Goal: Transaction & Acquisition: Purchase product/service

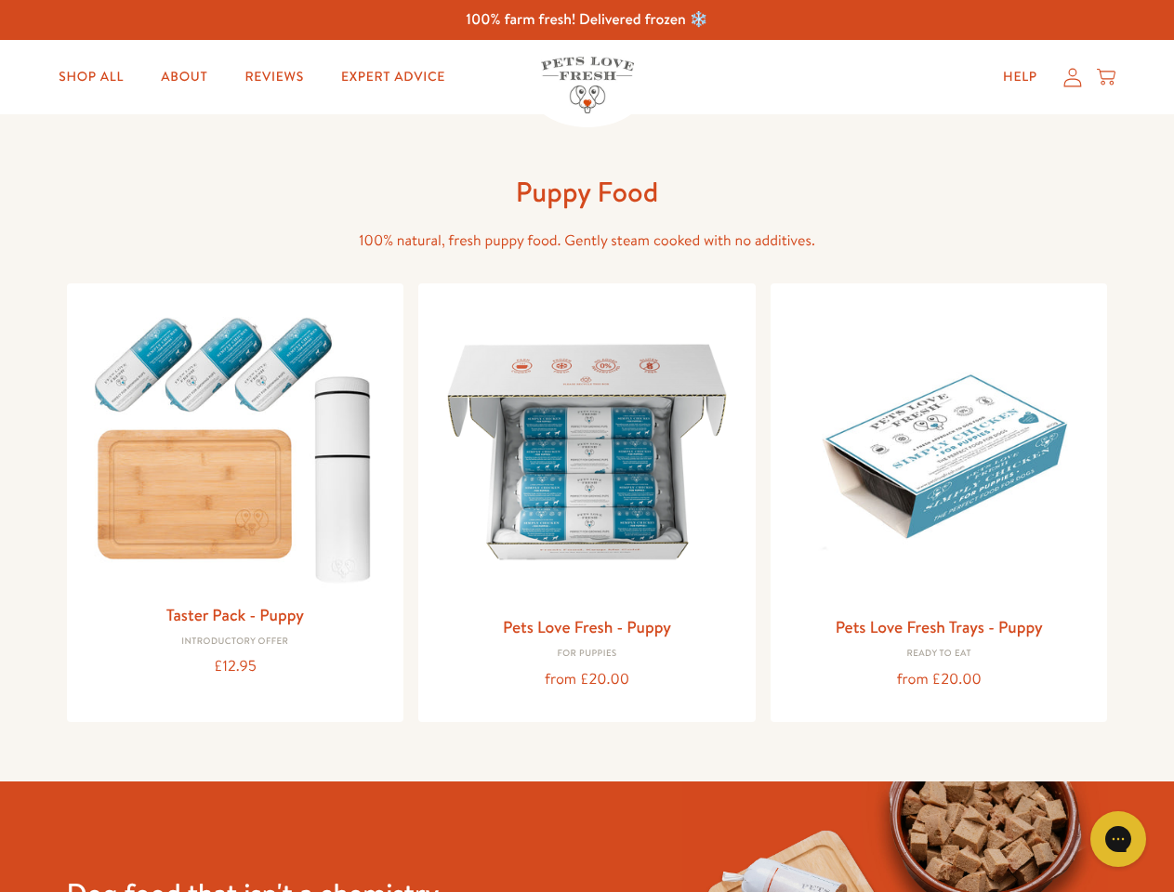
click at [1118, 839] on icon "Gorgias live chat" at bounding box center [1118, 839] width 18 height 18
